Goal: Transaction & Acquisition: Purchase product/service

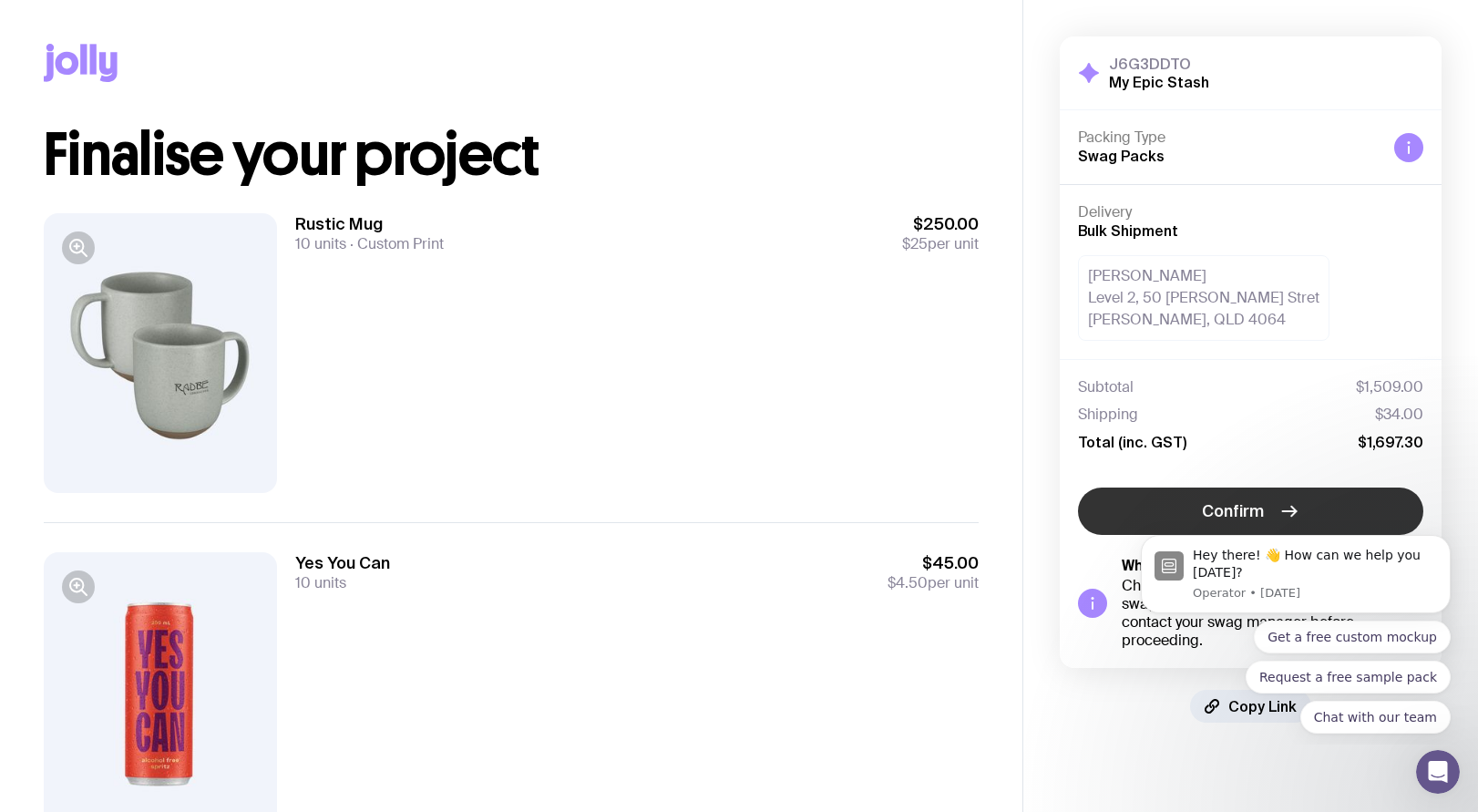
click at [1246, 515] on span "Confirm" at bounding box center [1232, 512] width 62 height 22
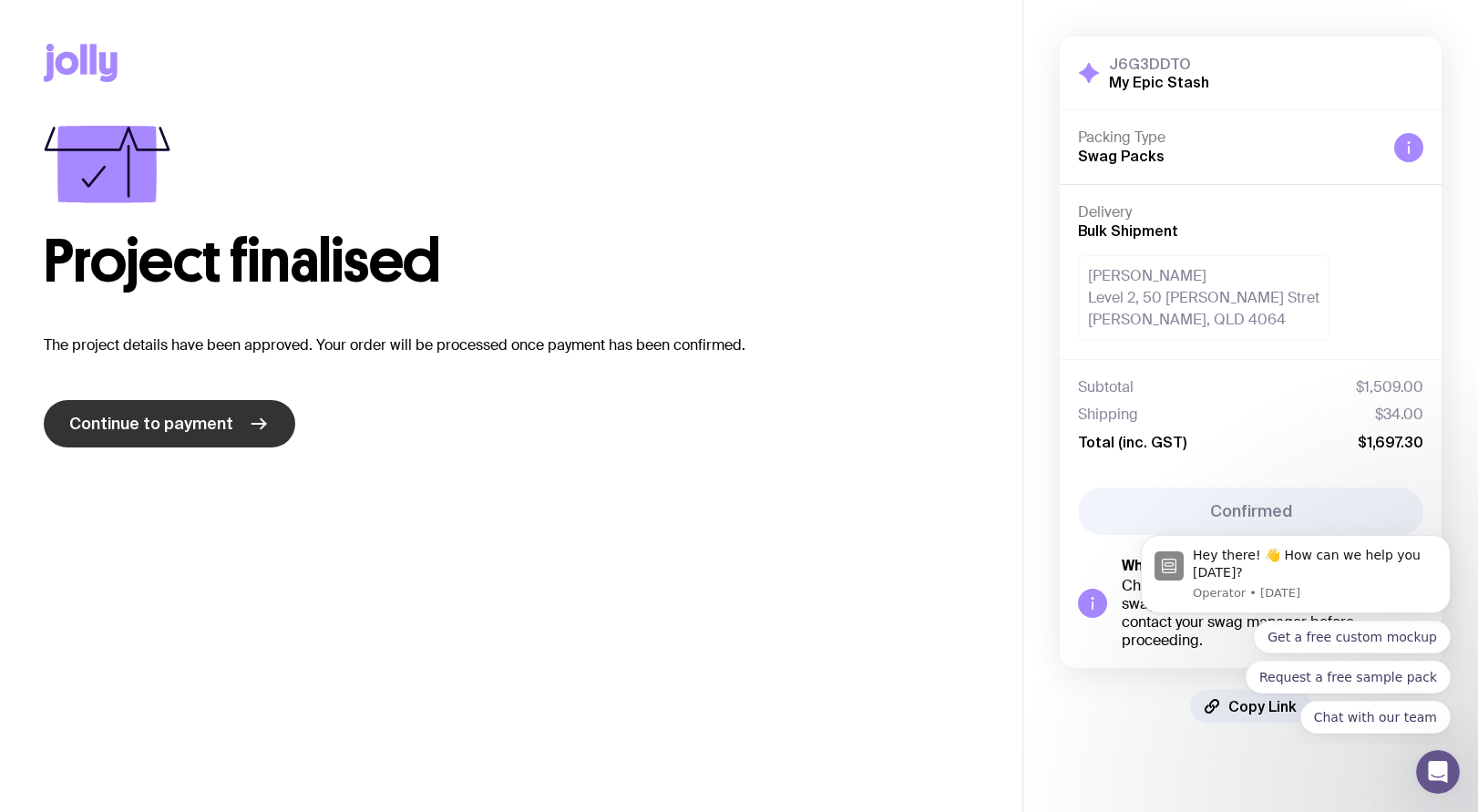
click at [159, 445] on link "Continue to payment" at bounding box center [169, 423] width 251 height 47
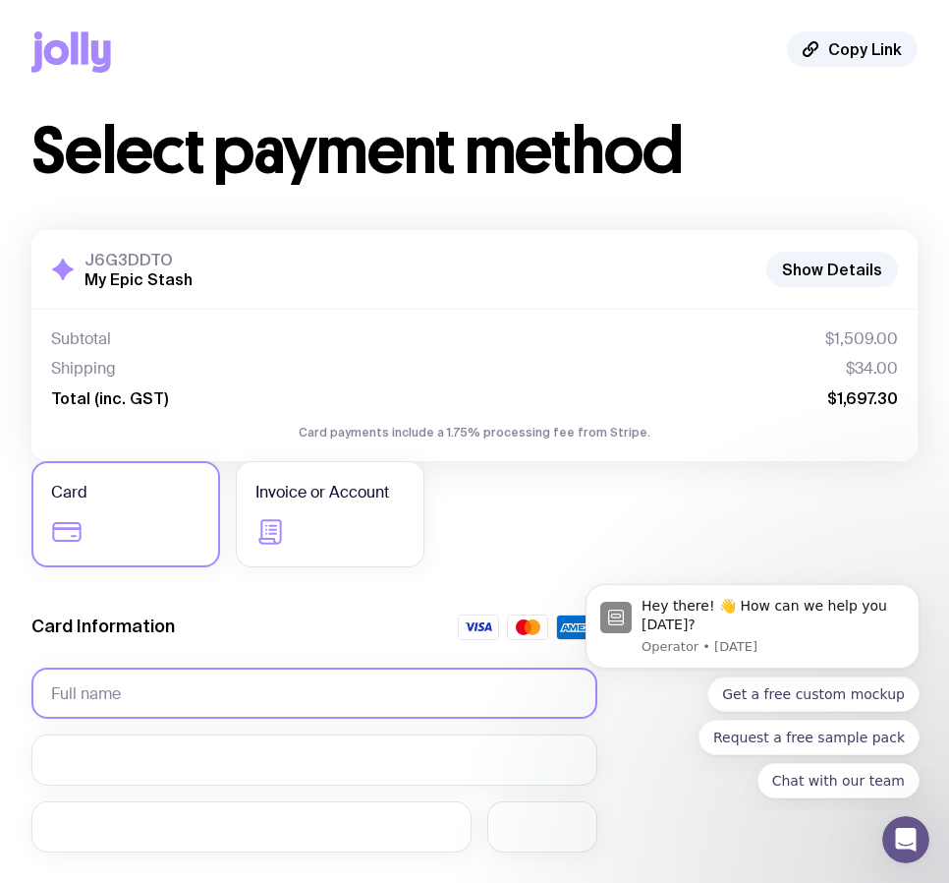
click at [158, 689] on input "text" at bounding box center [314, 692] width 566 height 51
type input "[PERSON_NAME]"
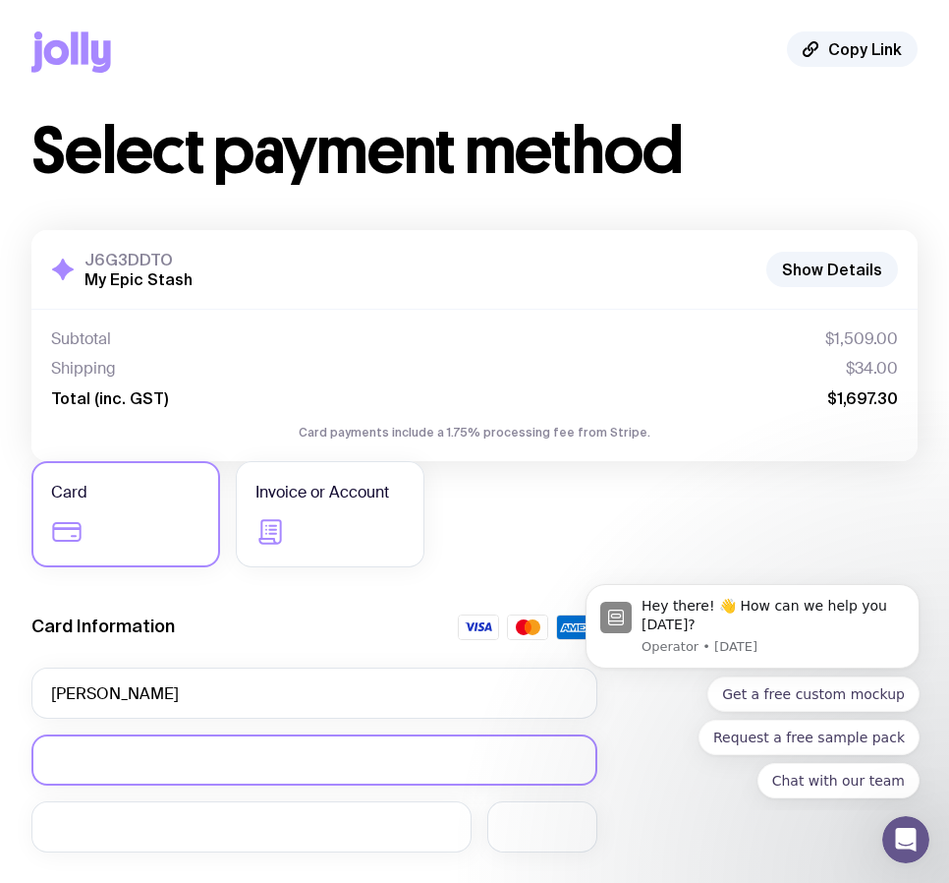
click at [218, 745] on div at bounding box center [314, 759] width 566 height 51
click at [348, 641] on div "Card Information" at bounding box center [314, 632] width 566 height 37
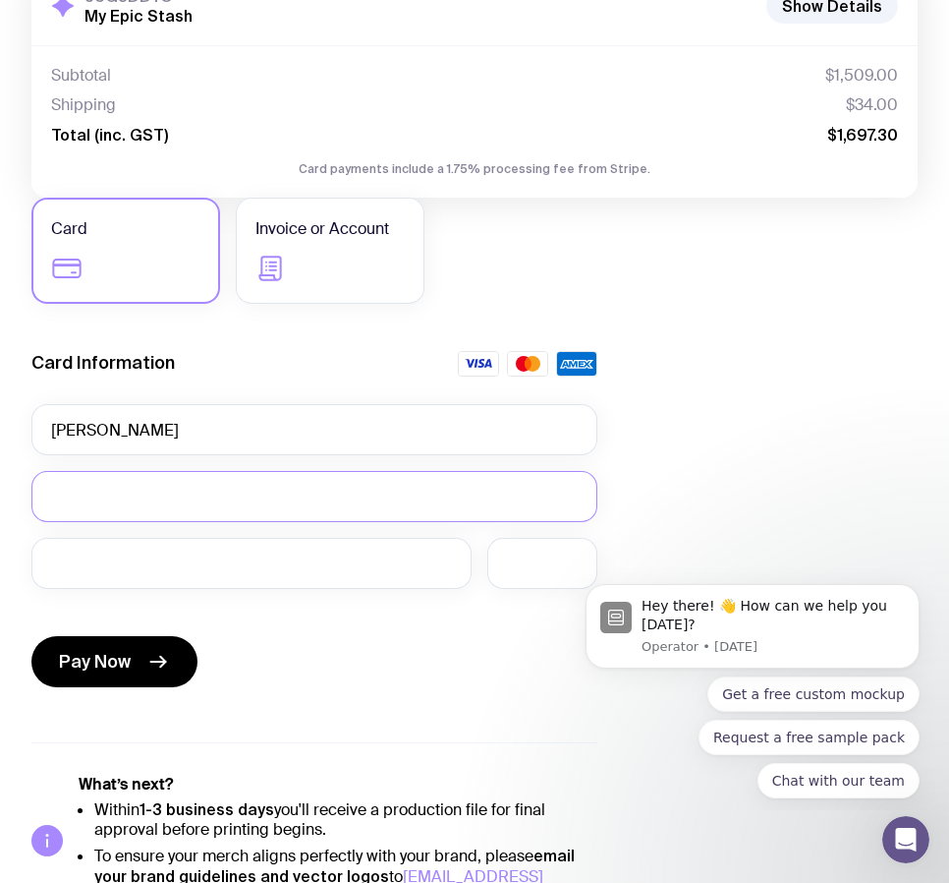
scroll to position [264, 0]
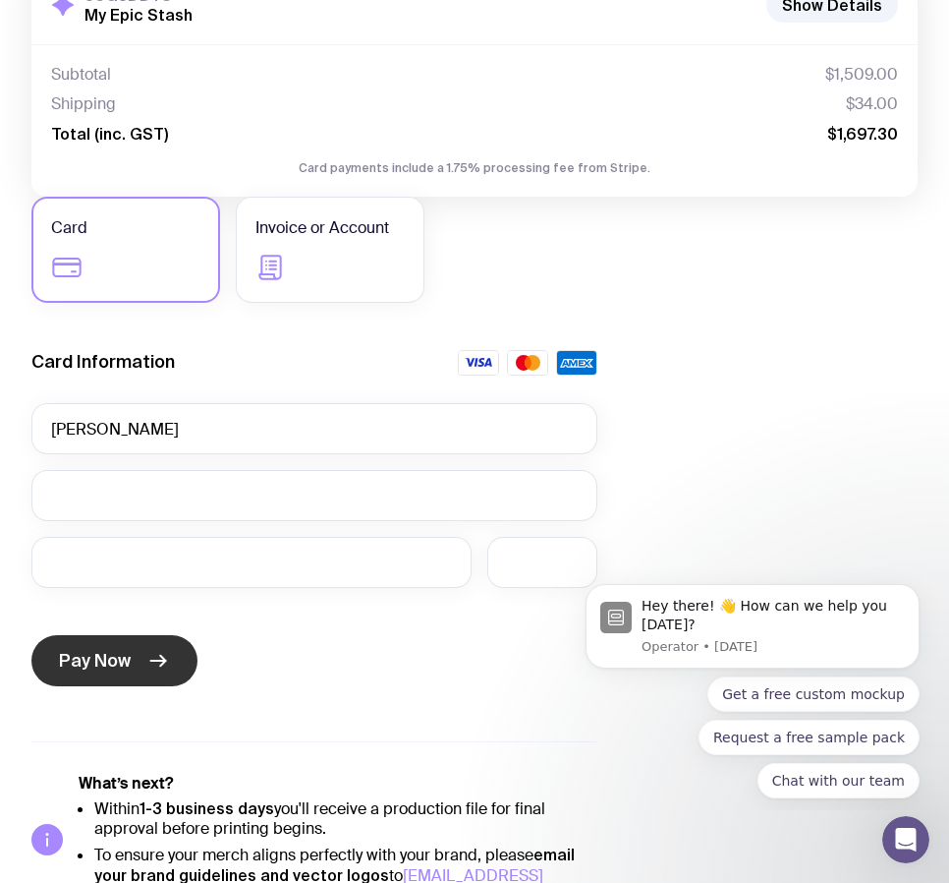
click at [113, 664] on span "Pay Now" at bounding box center [95, 661] width 72 height 24
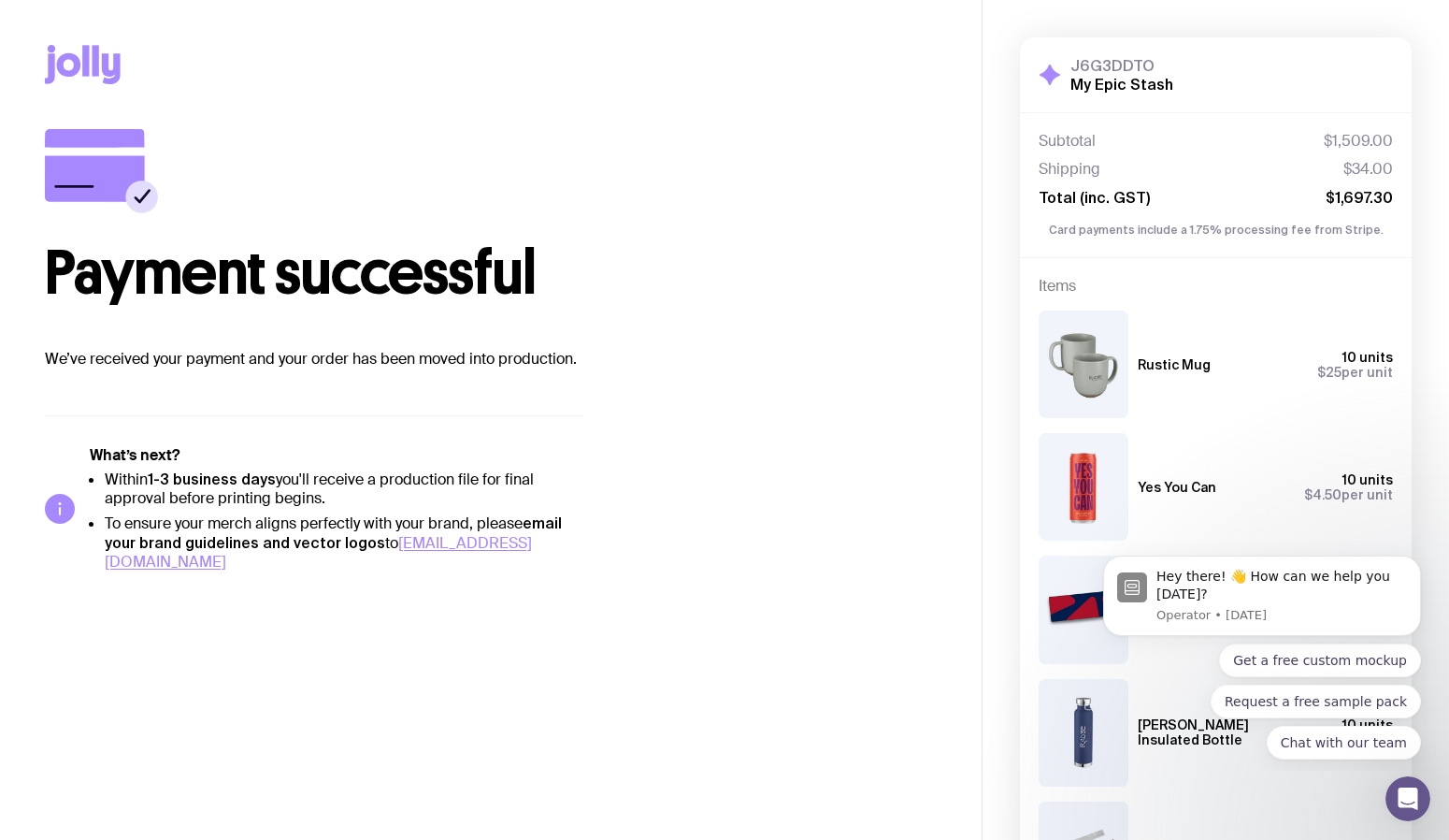
scroll to position [0, 0]
click at [91, 62] on icon at bounding box center [83, 64] width 76 height 39
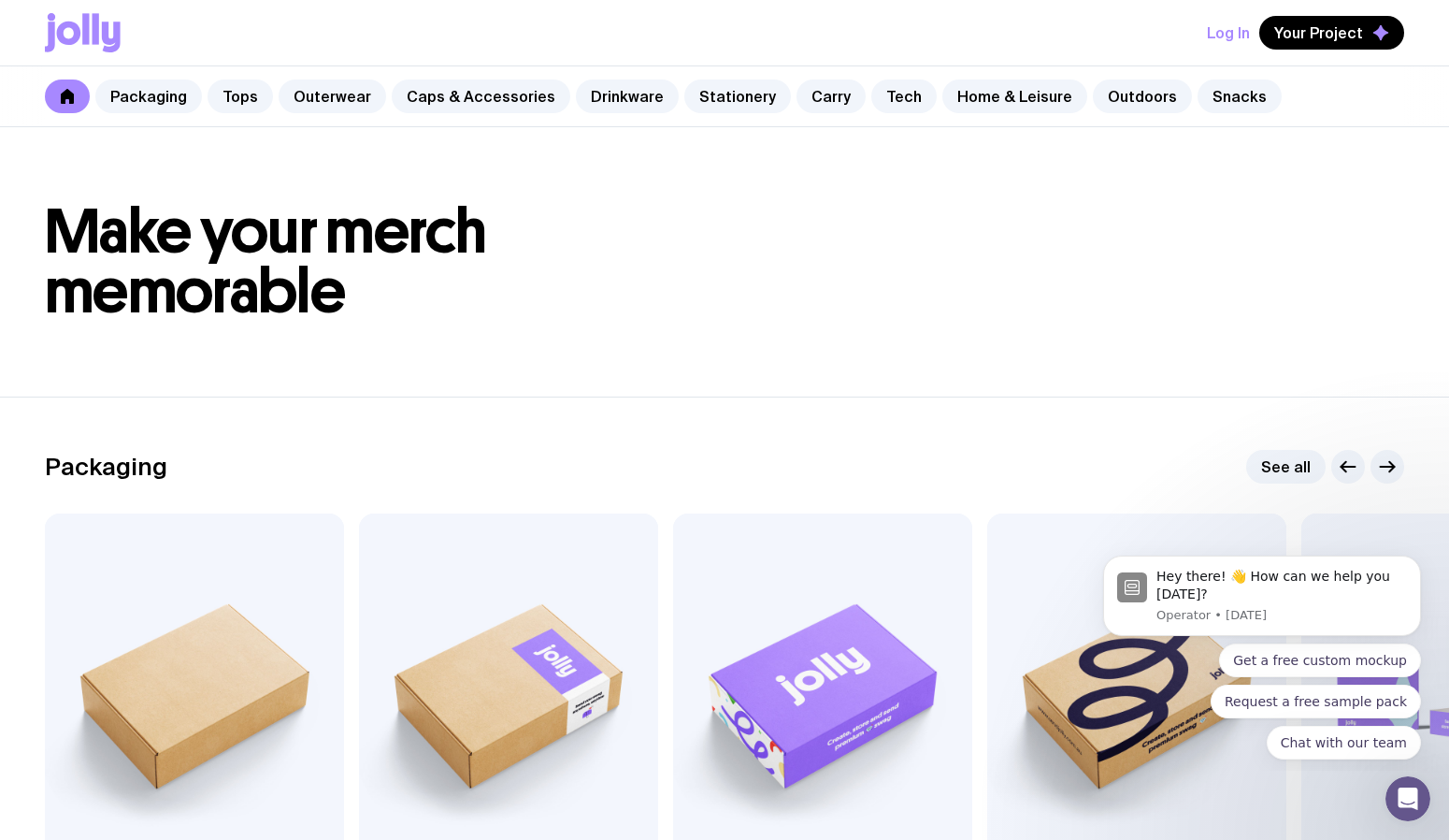
click at [1239, 41] on button "Log In" at bounding box center [1228, 32] width 43 height 33
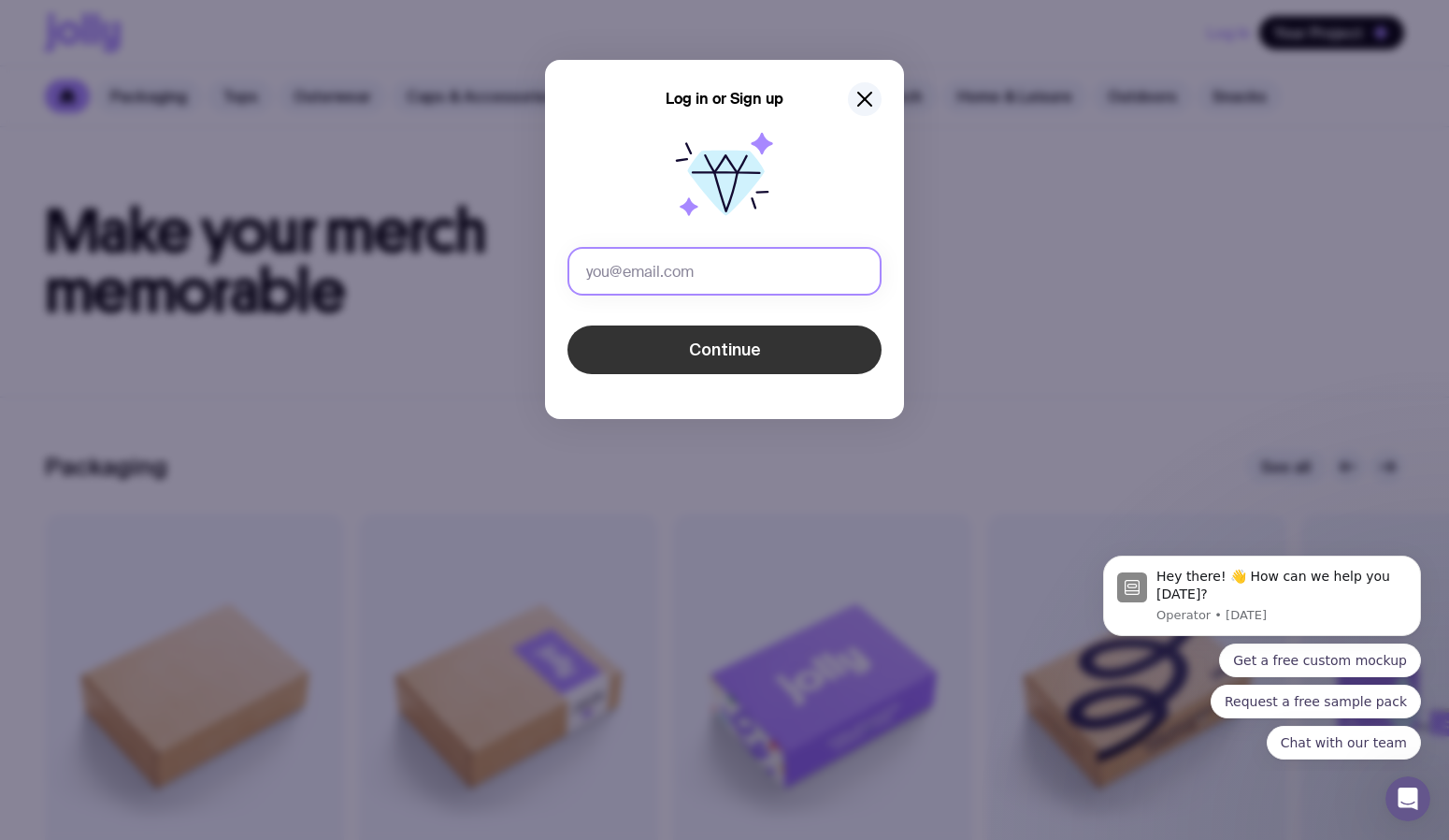
type input "[EMAIL_ADDRESS][DOMAIN_NAME]"
click at [727, 351] on span "Continue" at bounding box center [725, 350] width 72 height 23
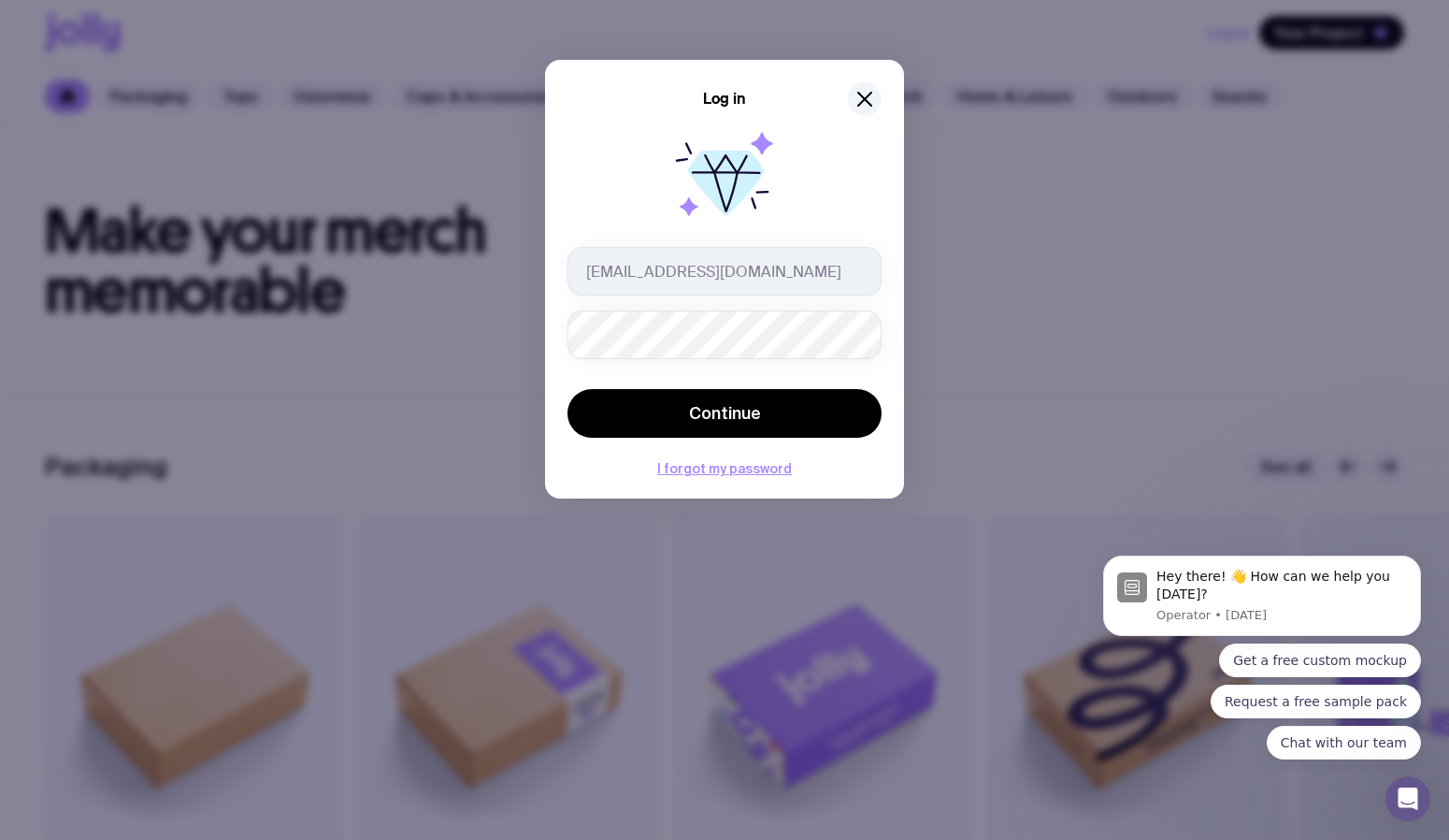
click at [725, 413] on button "Continue" at bounding box center [725, 413] width 314 height 49
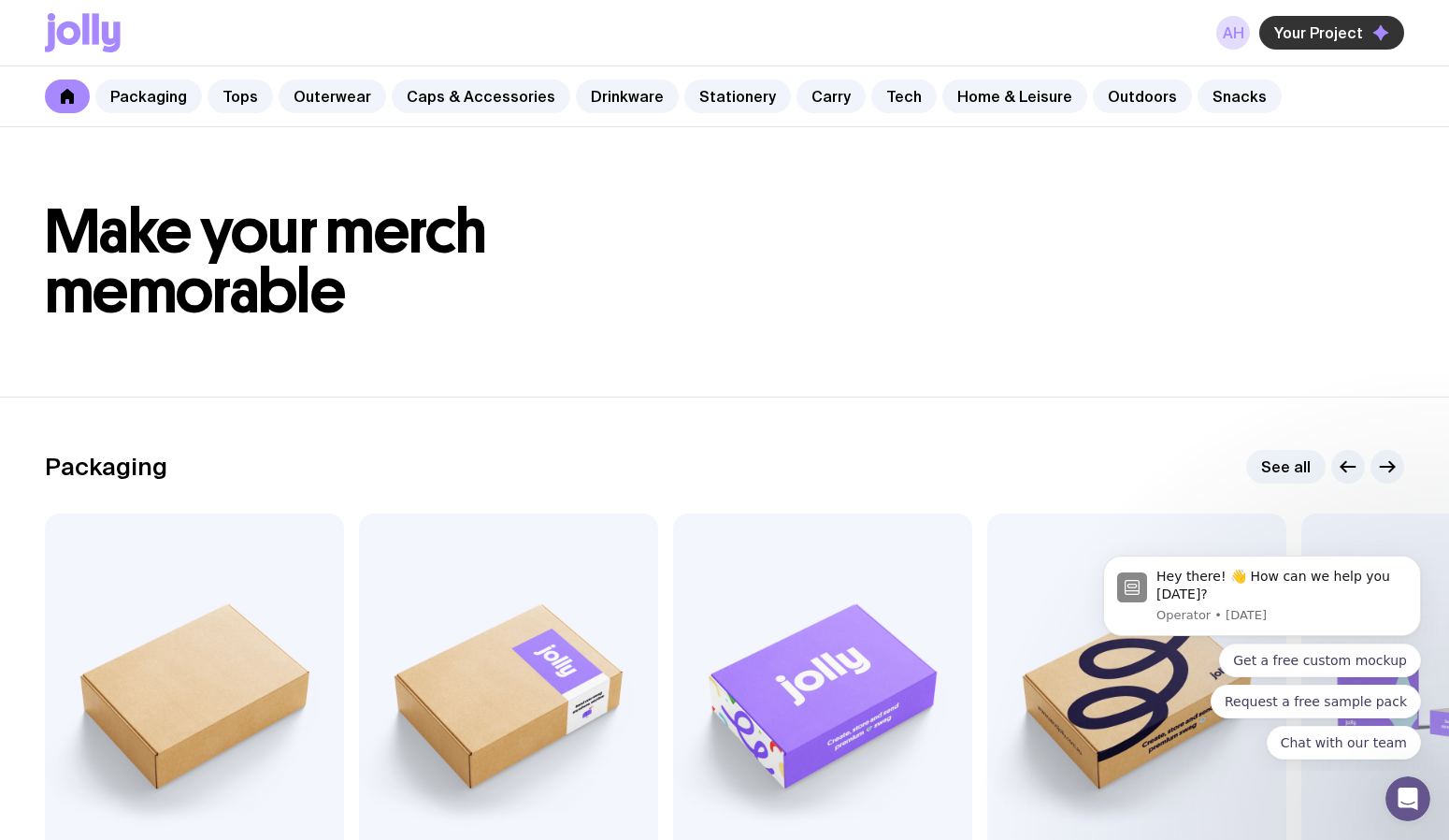
click at [1309, 35] on span "Your Project" at bounding box center [1319, 33] width 88 height 19
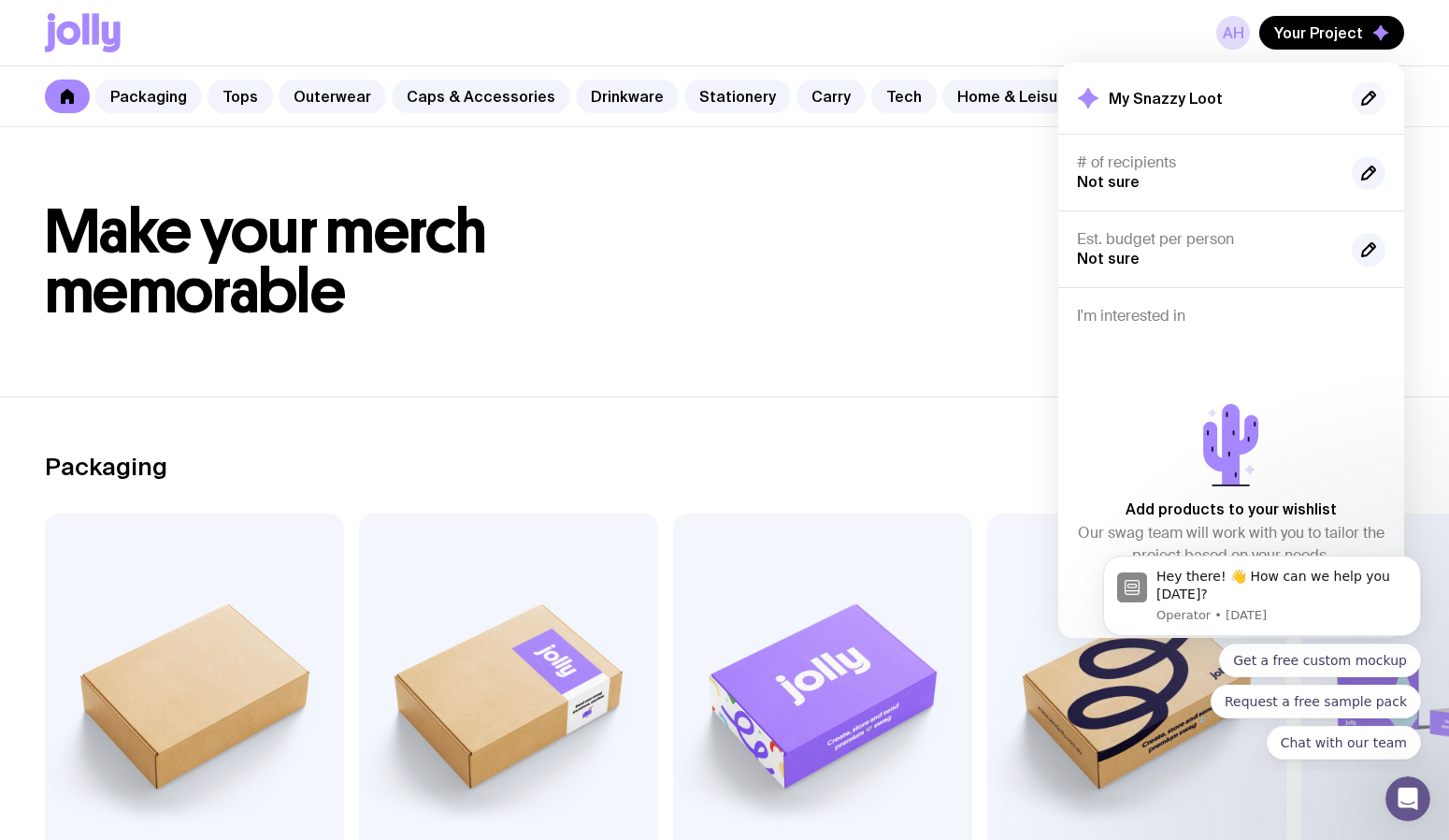
click at [1368, 94] on icon "button" at bounding box center [1369, 98] width 13 height 13
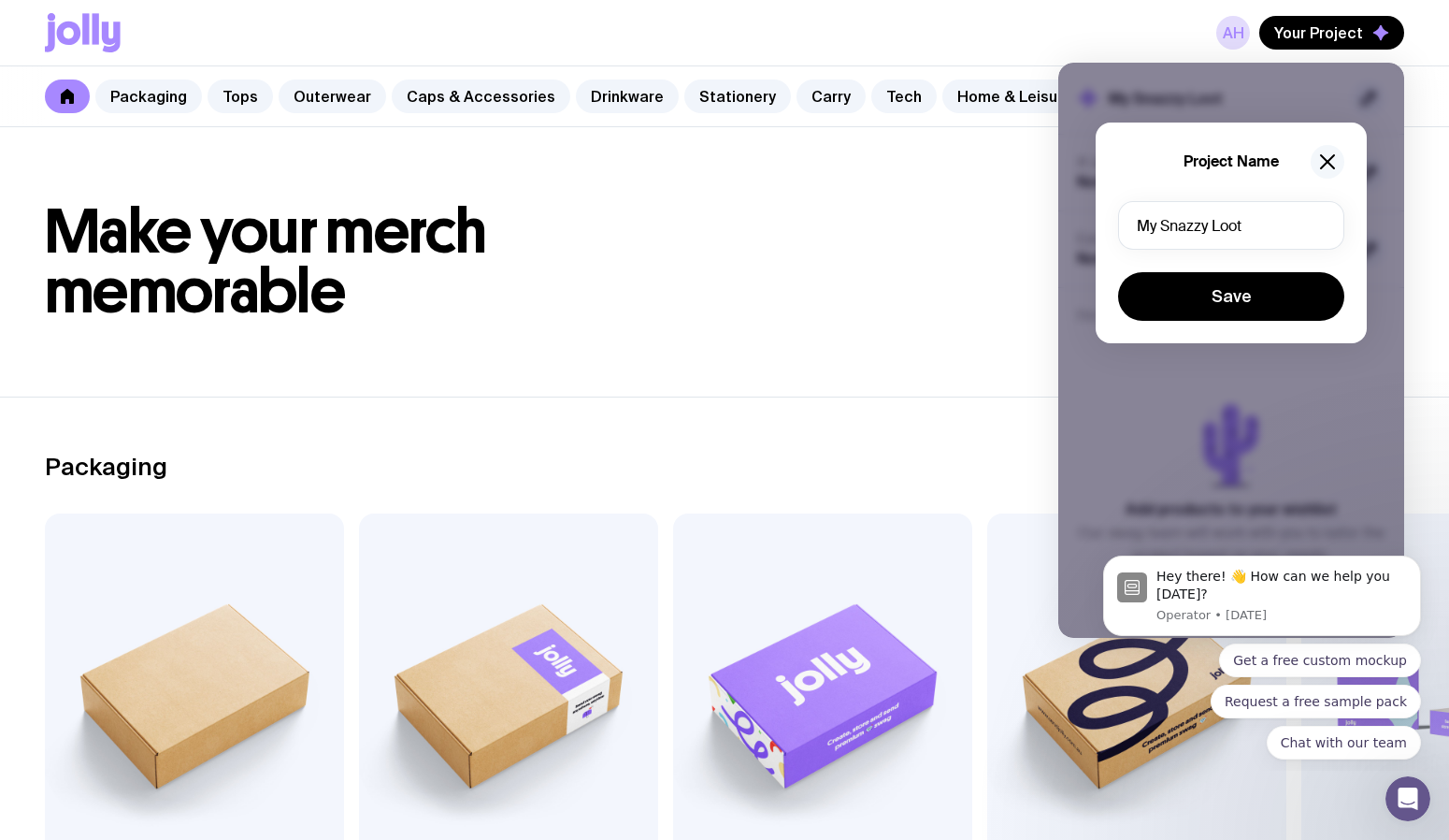
click at [1324, 168] on icon "button" at bounding box center [1328, 162] width 23 height 23
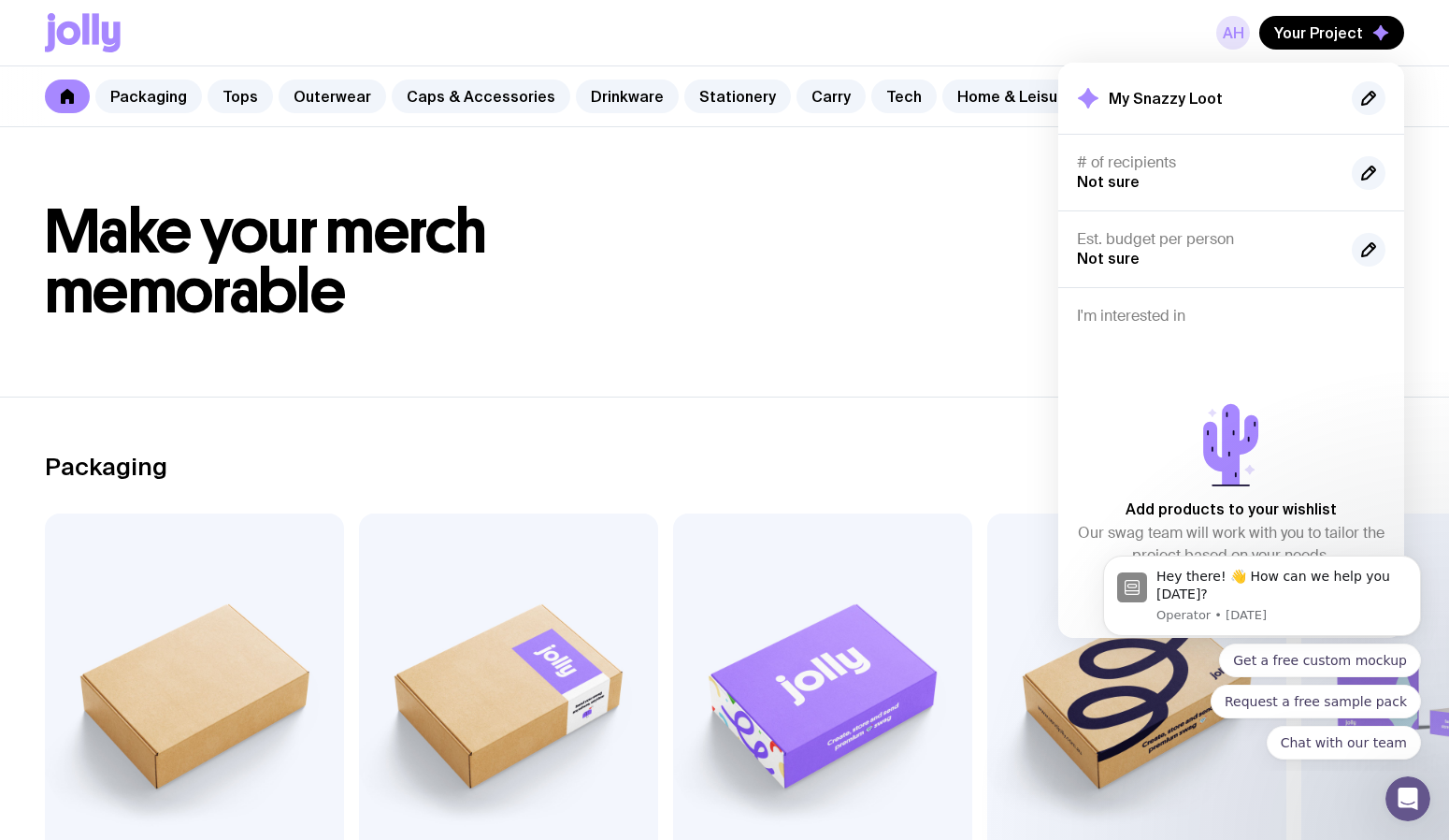
click at [1233, 35] on link "AH" at bounding box center [1233, 32] width 33 height 33
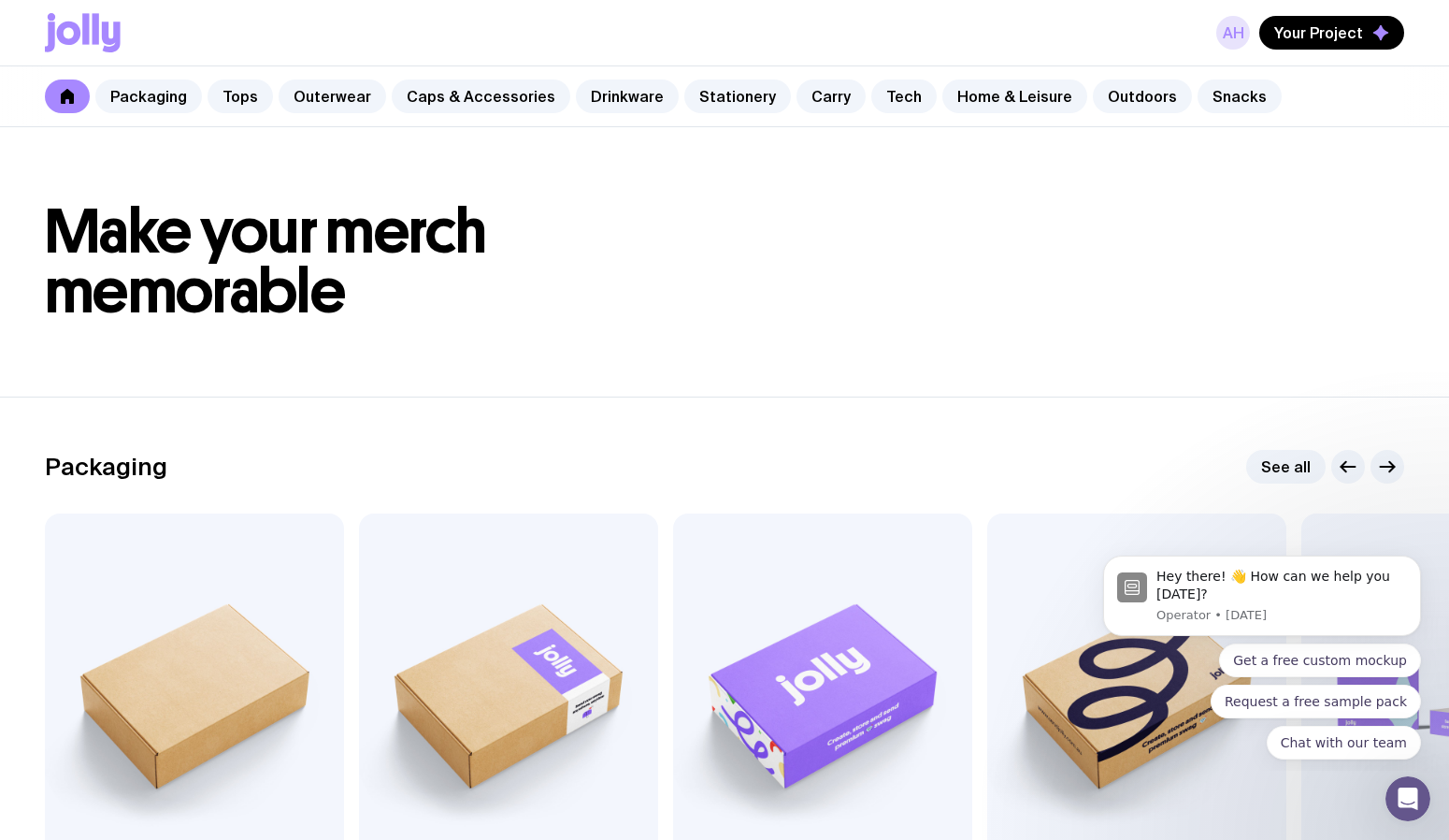
click at [1233, 35] on link "AH" at bounding box center [1233, 32] width 33 height 33
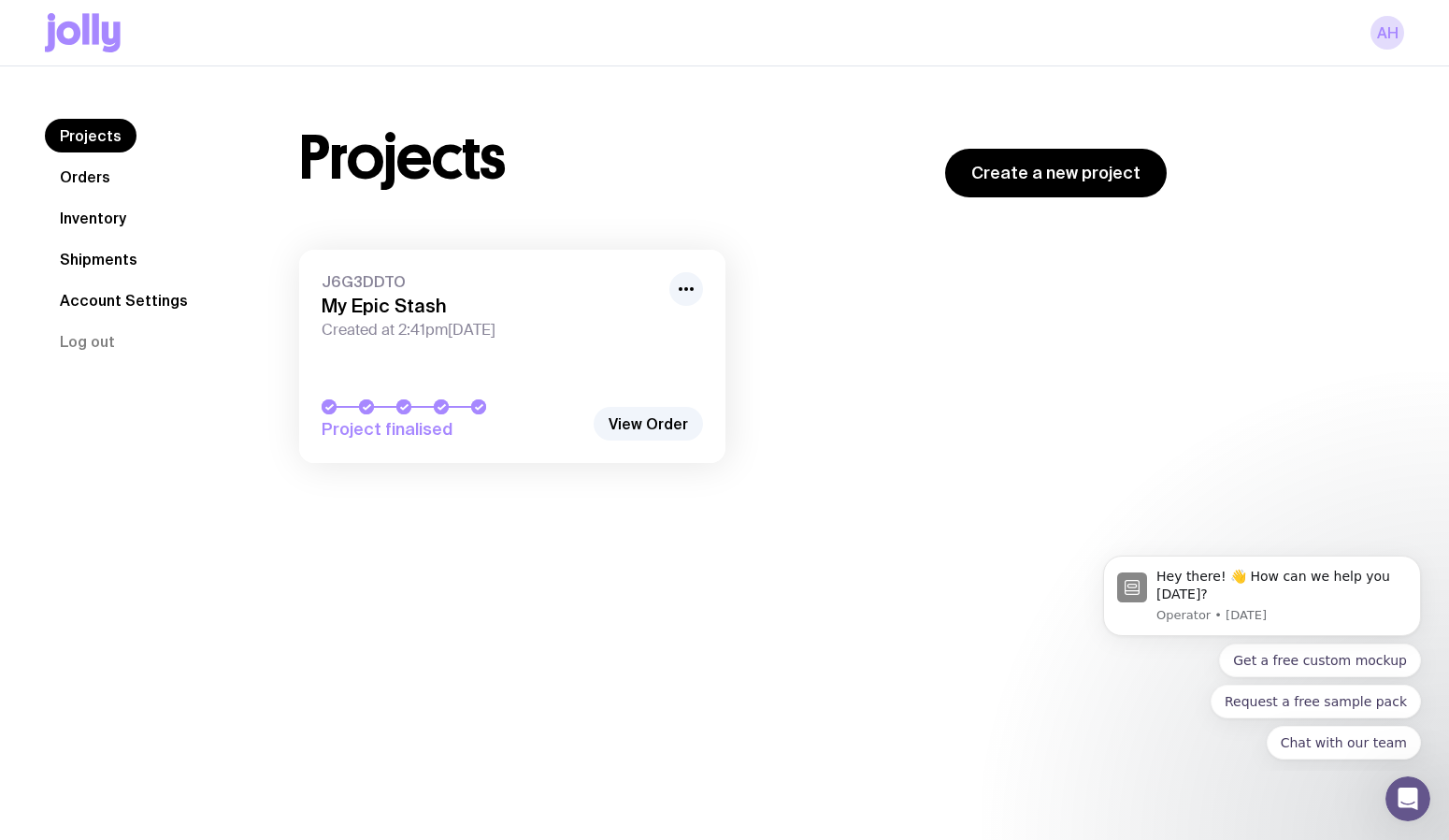
click at [78, 169] on link "Orders" at bounding box center [85, 176] width 81 height 33
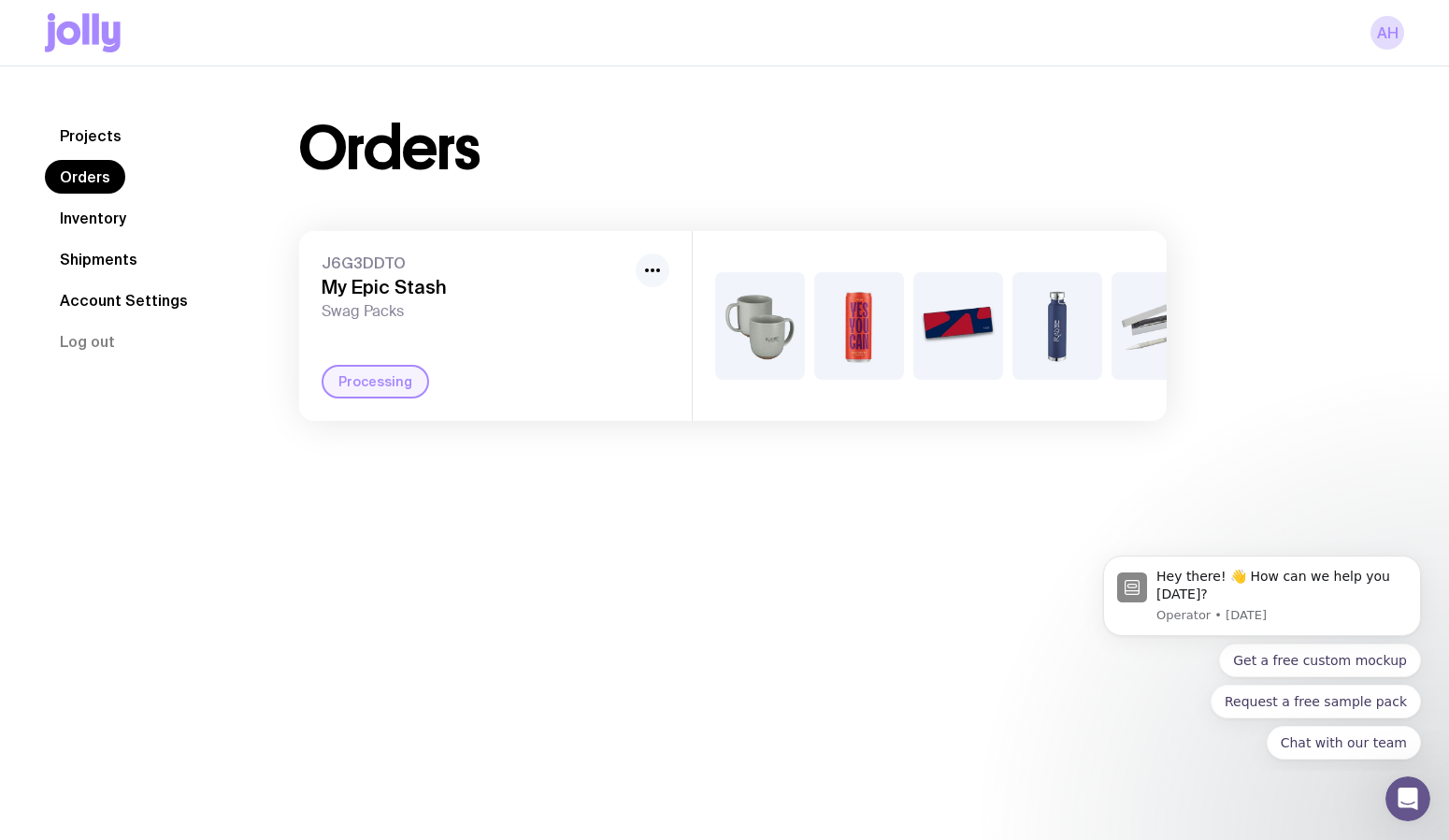
click at [661, 271] on icon "button" at bounding box center [653, 270] width 23 height 23
click at [571, 232] on div "J6G3DDTO My Epic Stash Swag Packs Rename Processing" at bounding box center [495, 326] width 393 height 190
click at [108, 252] on link "Shipments" at bounding box center [98, 259] width 108 height 33
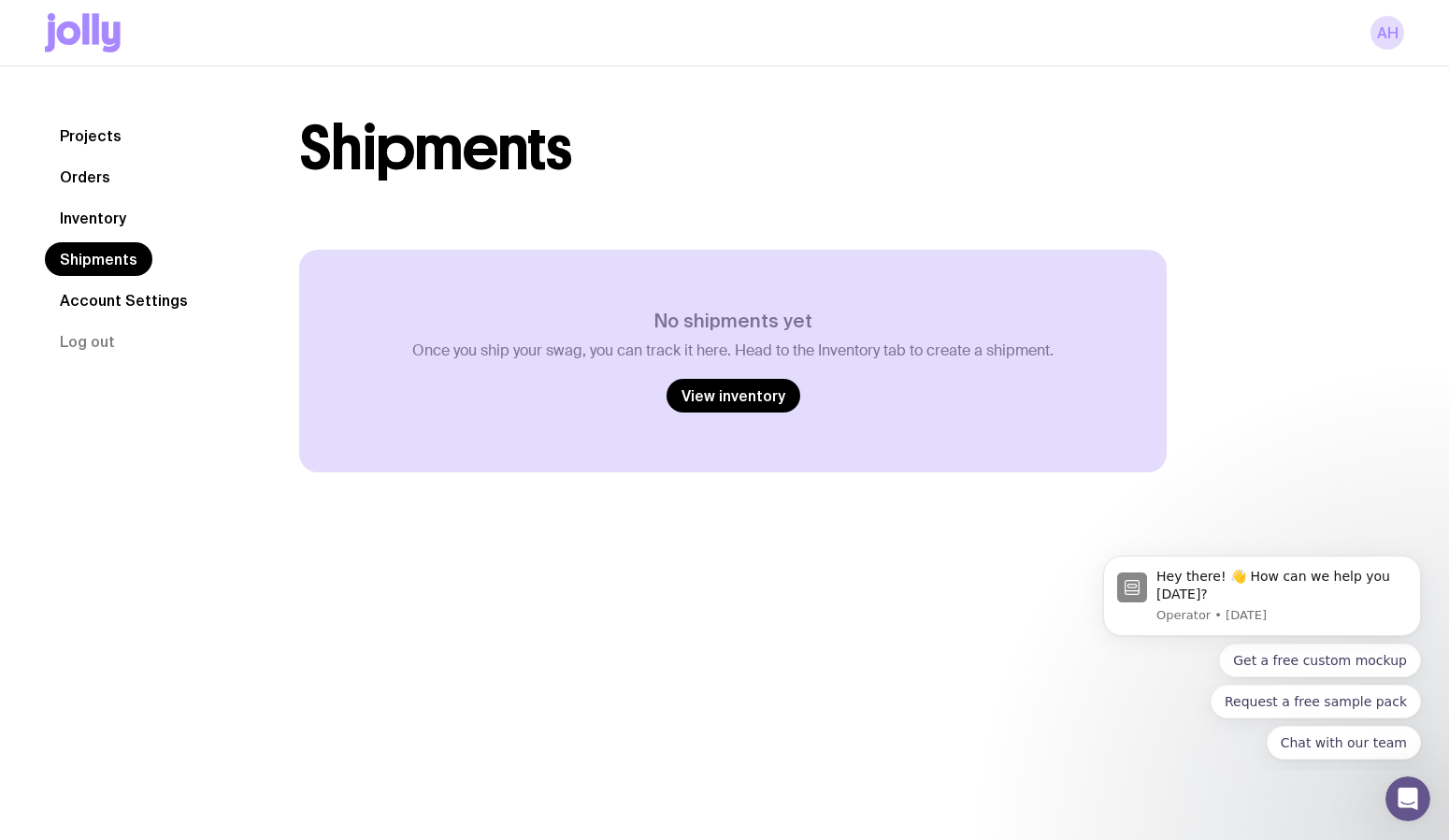
click at [109, 299] on link "Account Settings" at bounding box center [124, 300] width 158 height 33
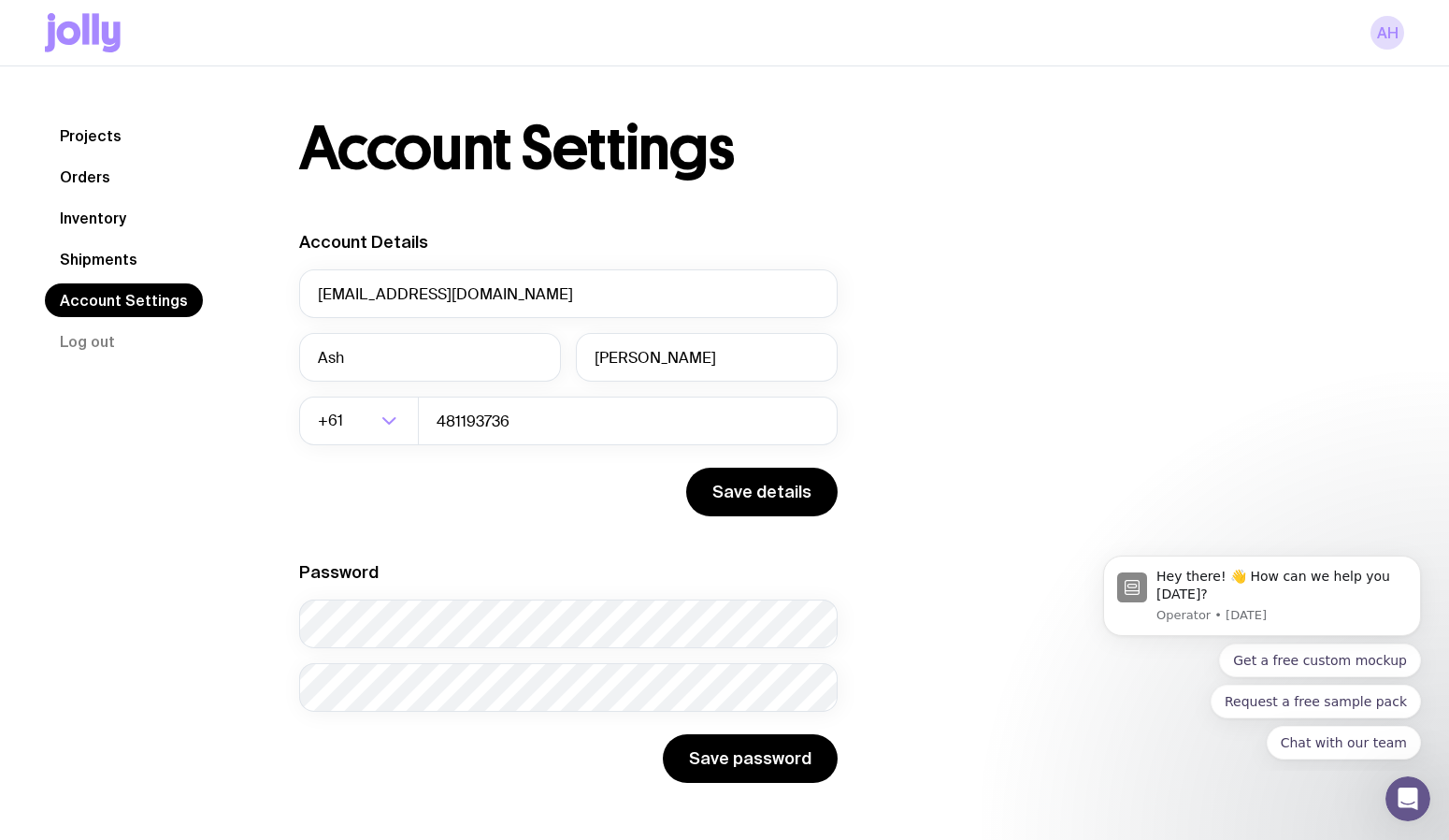
click at [117, 135] on link "Projects" at bounding box center [90, 135] width 91 height 33
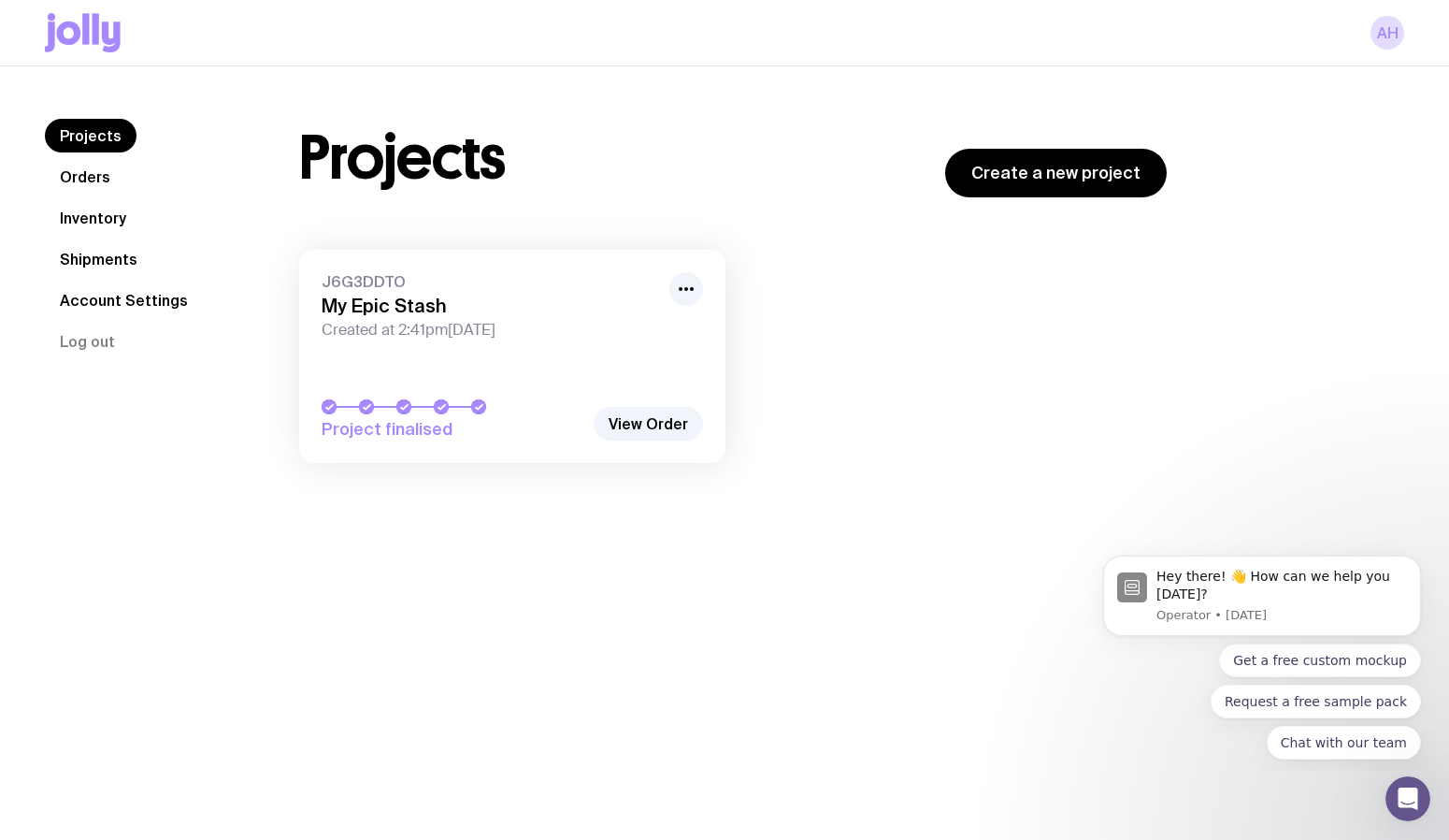
click at [95, 180] on link "Orders" at bounding box center [85, 176] width 81 height 33
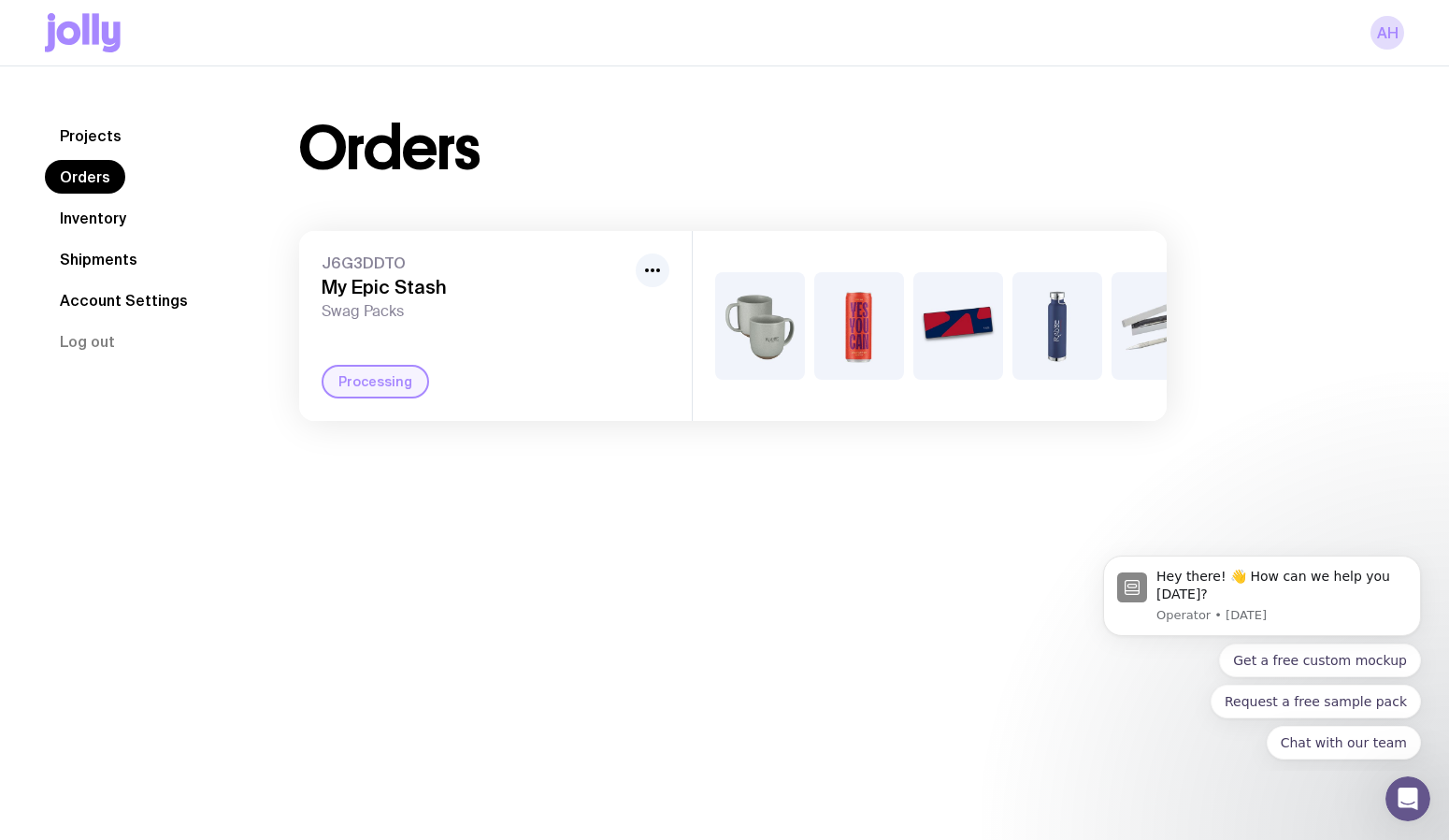
click at [83, 144] on link "Projects" at bounding box center [90, 135] width 91 height 33
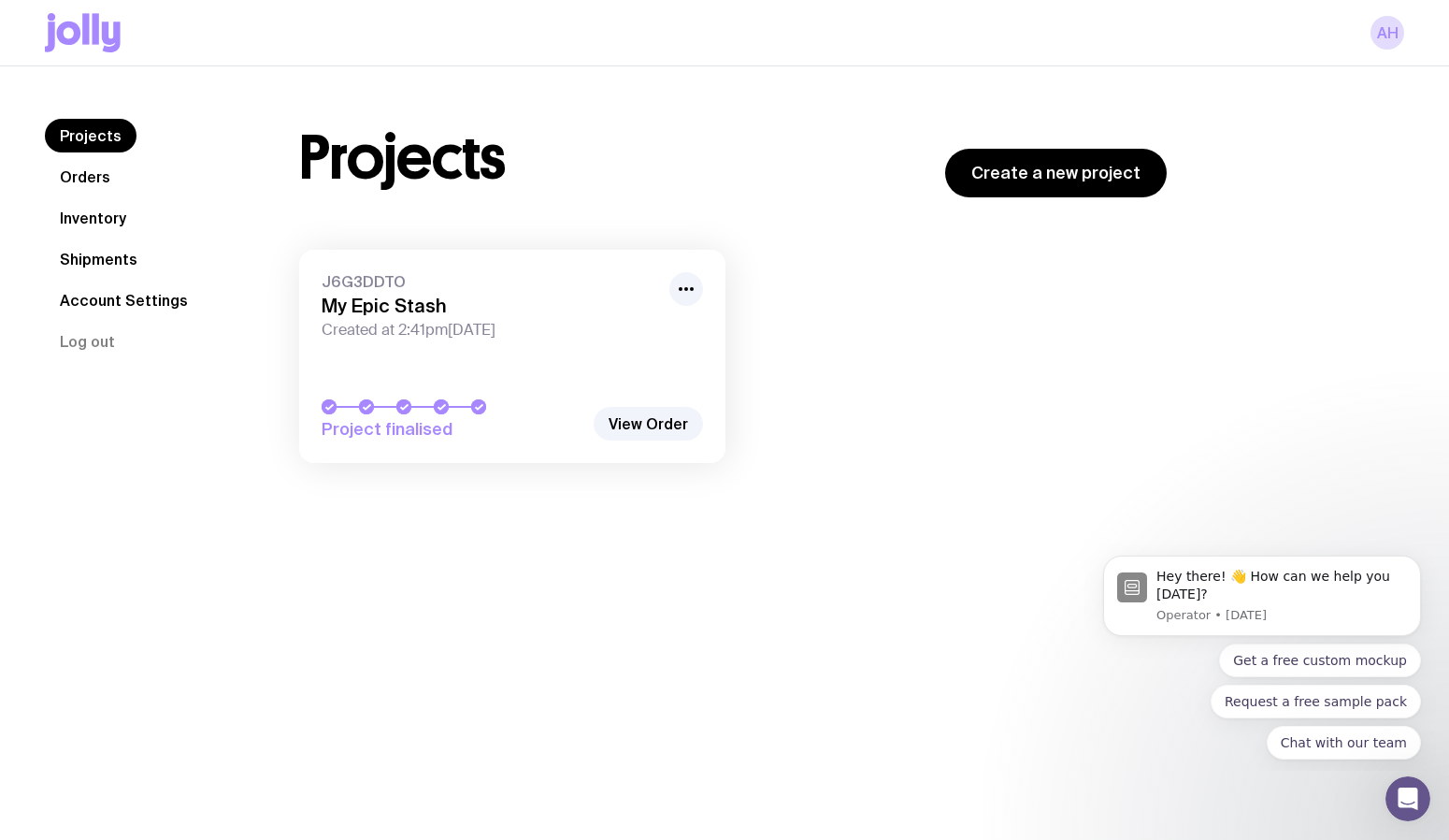
click at [87, 201] on nav "Projects Orders Inventory Shipments Account Settings Log out" at bounding box center [149, 239] width 209 height 240
click at [83, 187] on link "Orders" at bounding box center [85, 176] width 81 height 33
